Goal: Transaction & Acquisition: Purchase product/service

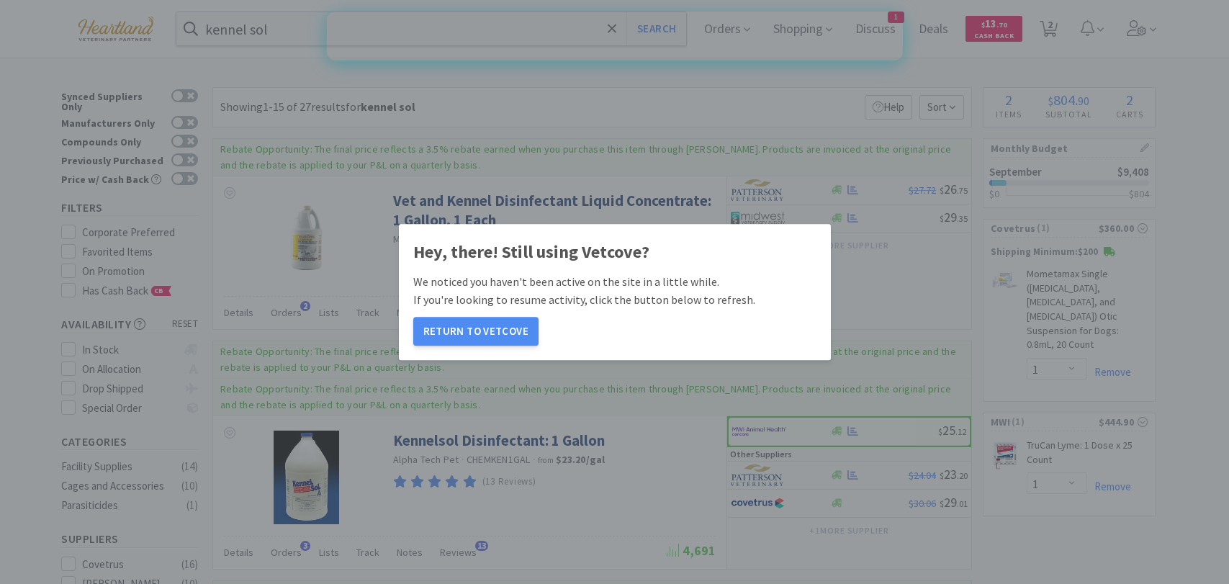
select select "1"
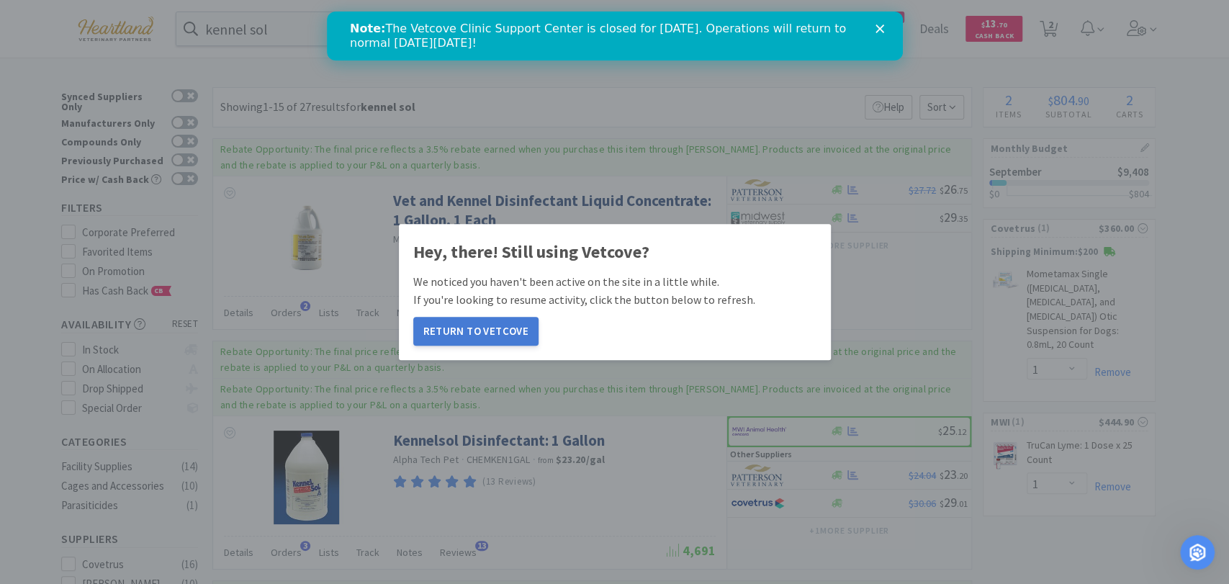
click at [469, 330] on button "Return to Vetcove" at bounding box center [475, 331] width 125 height 29
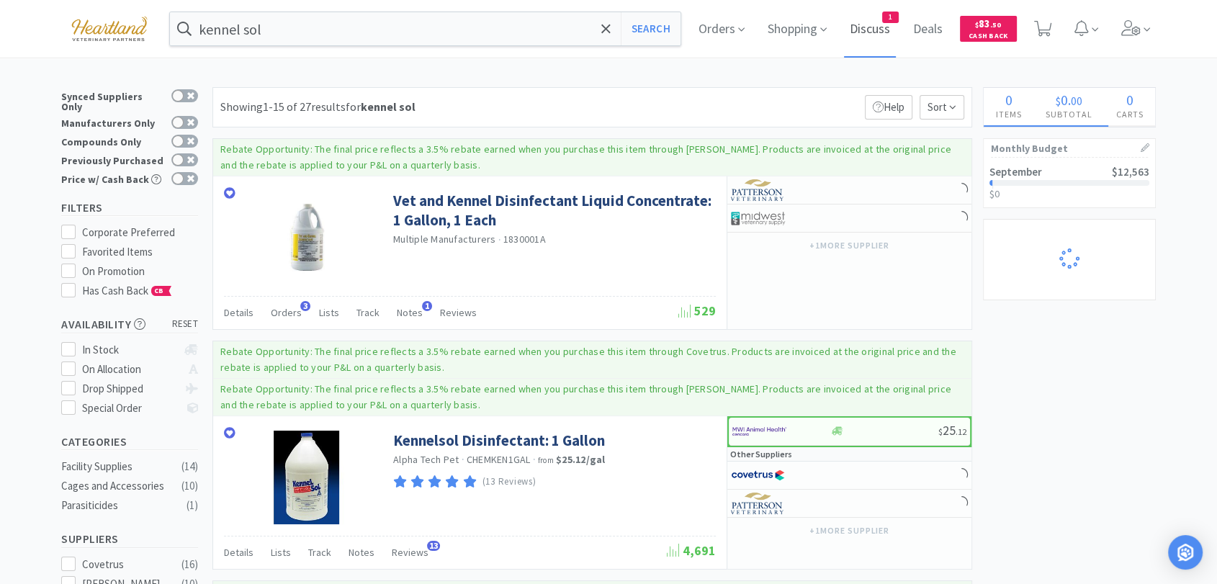
select select "1"
